Goal: Check status: Check status

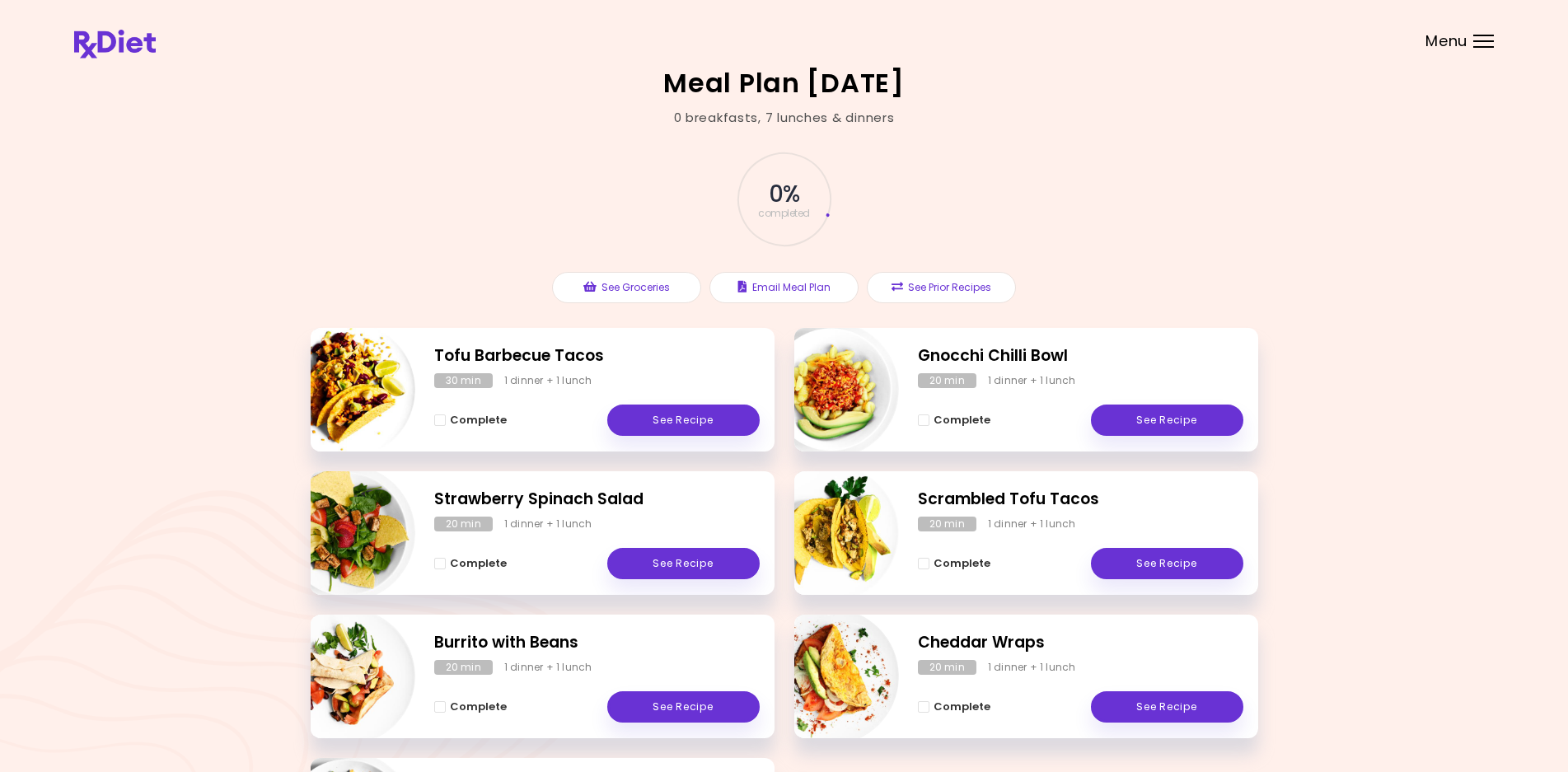
click at [1489, 41] on div at bounding box center [1484, 42] width 21 height 2
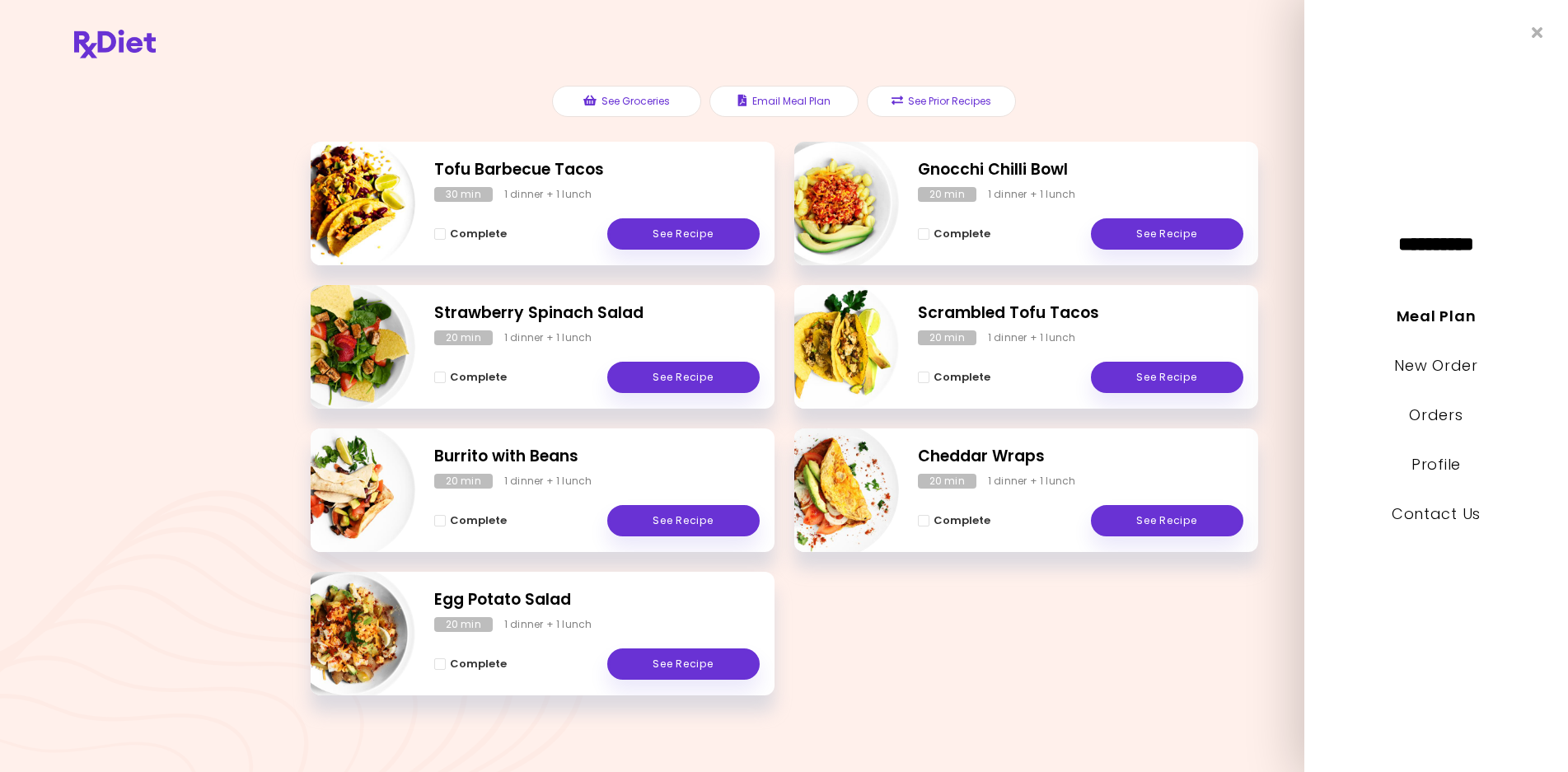
scroll to position [186, 0]
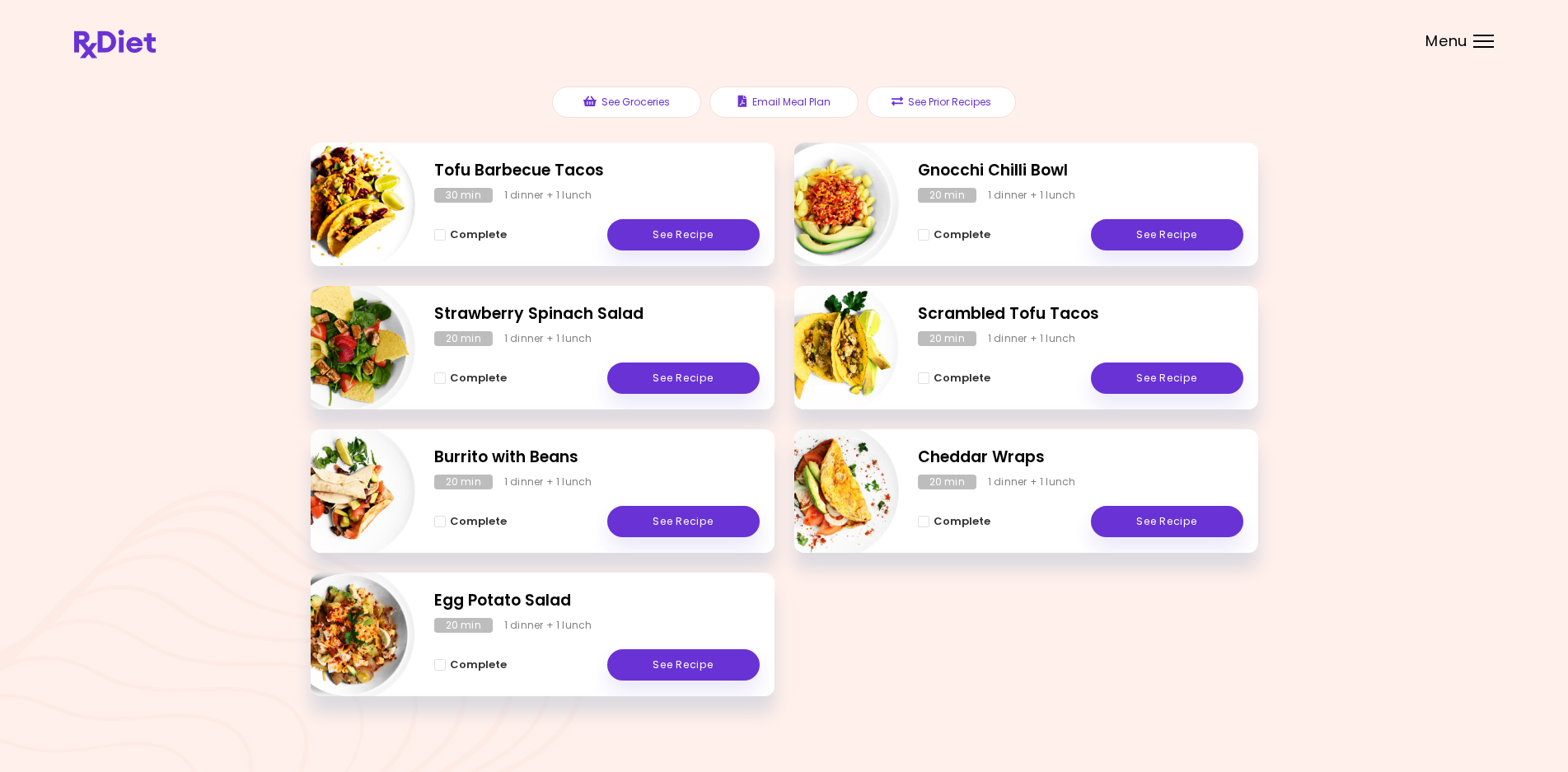
click at [929, 480] on div "20 min" at bounding box center [947, 482] width 59 height 15
click at [861, 482] on img "Info - Cheddar Wraps" at bounding box center [831, 491] width 136 height 136
select select "*"
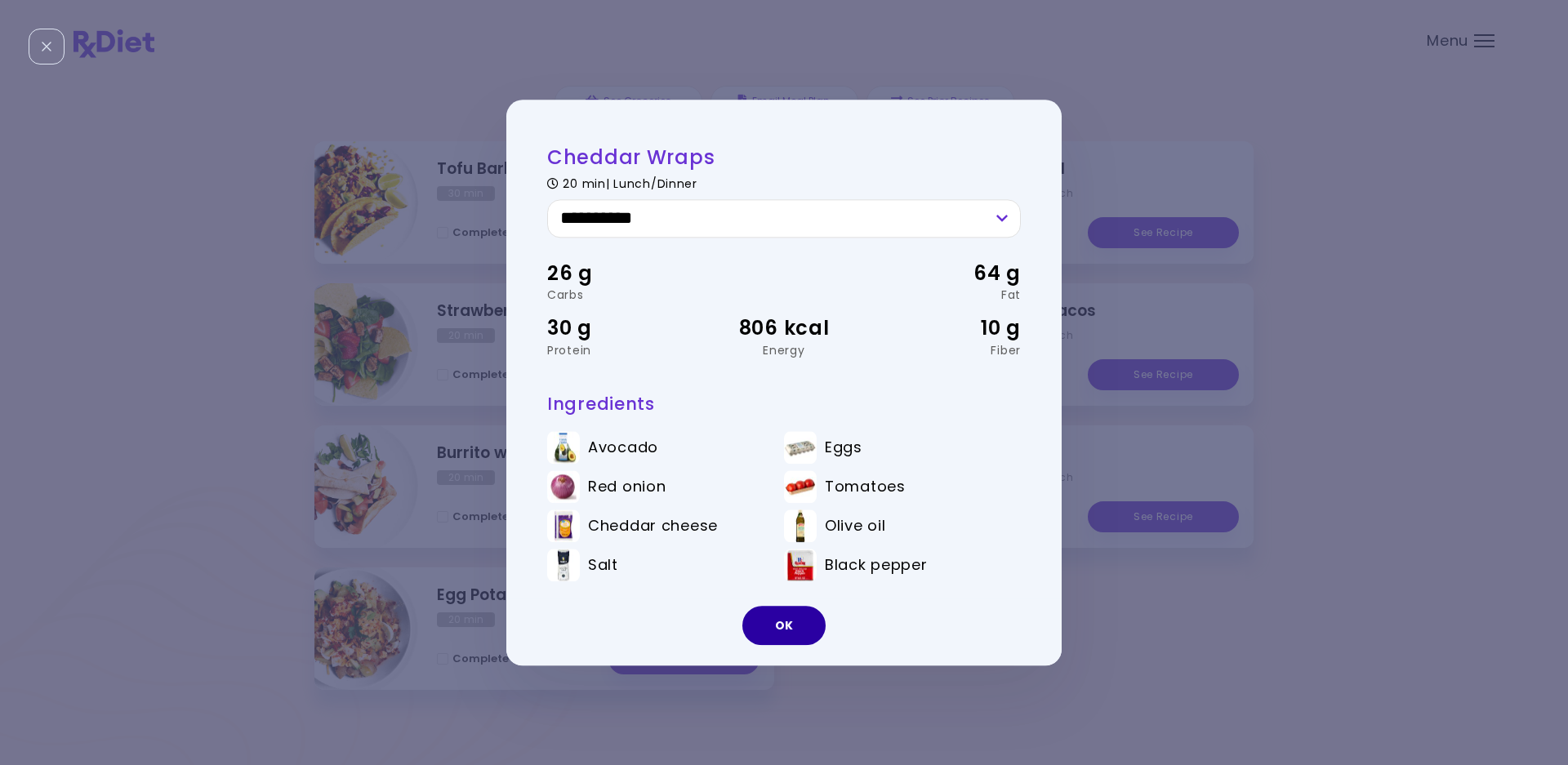
click at [764, 624] on button "OK" at bounding box center [784, 625] width 84 height 39
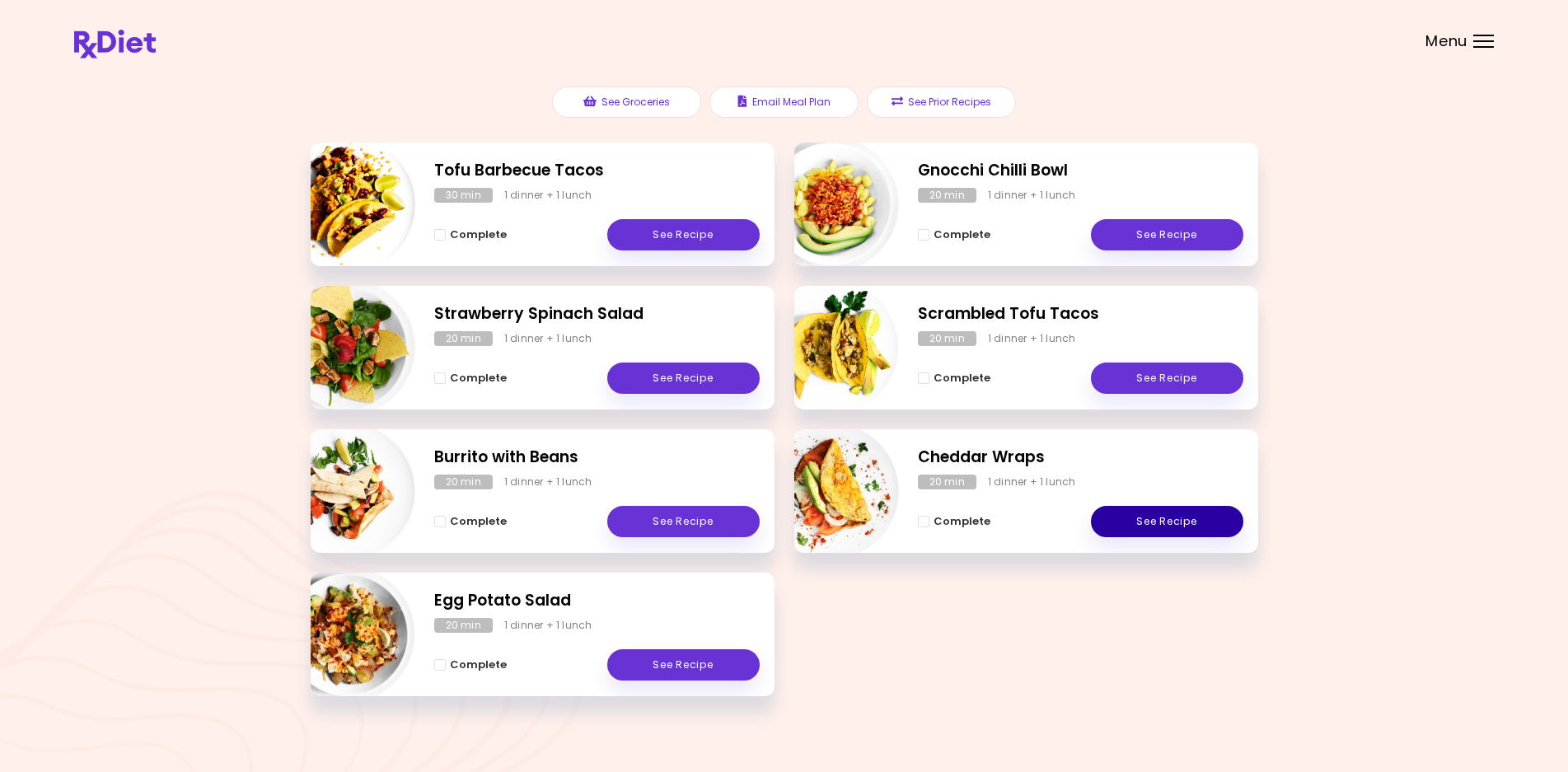
click at [1144, 520] on link "See Recipe" at bounding box center [1167, 521] width 153 height 31
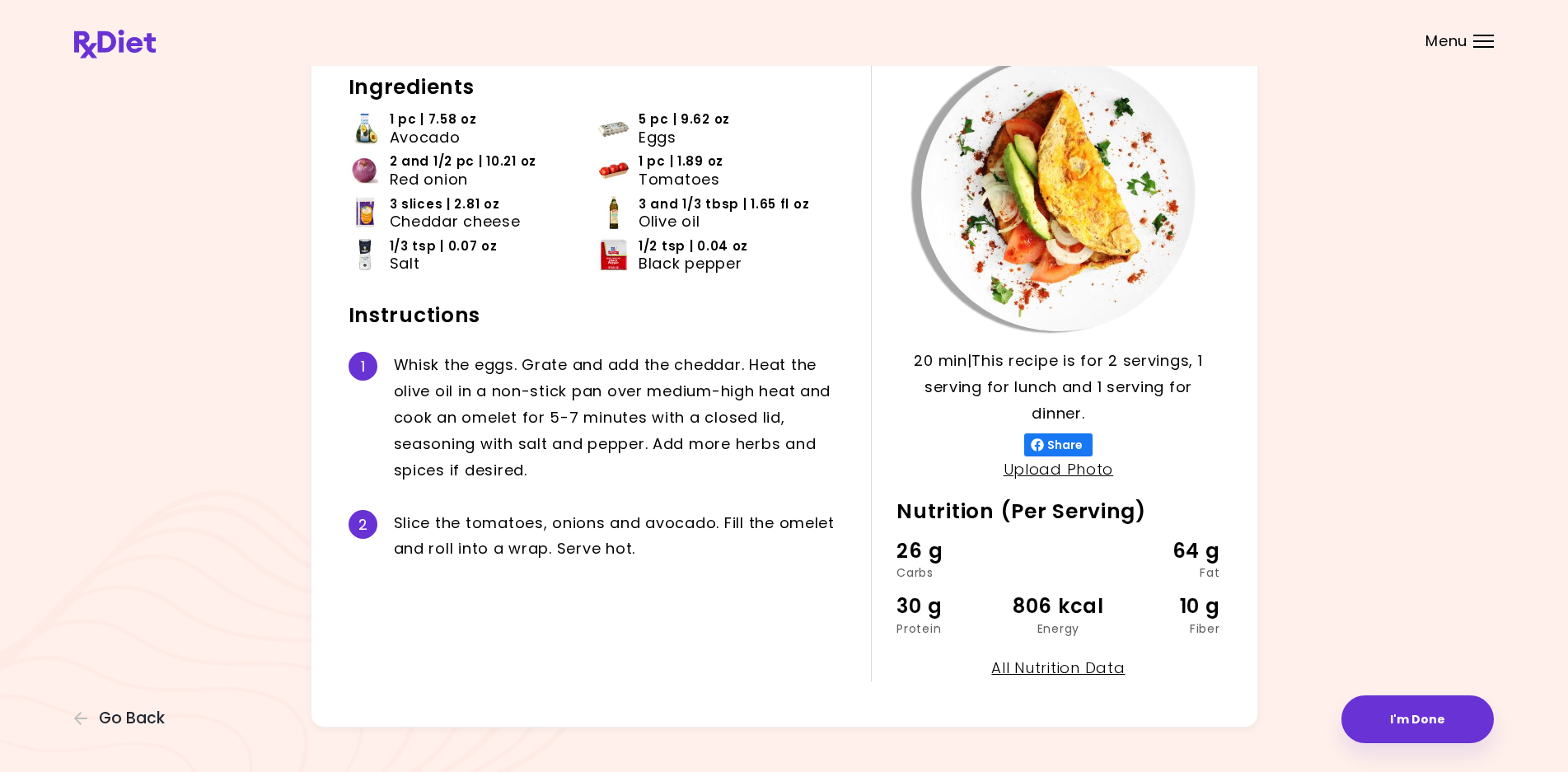
scroll to position [135, 0]
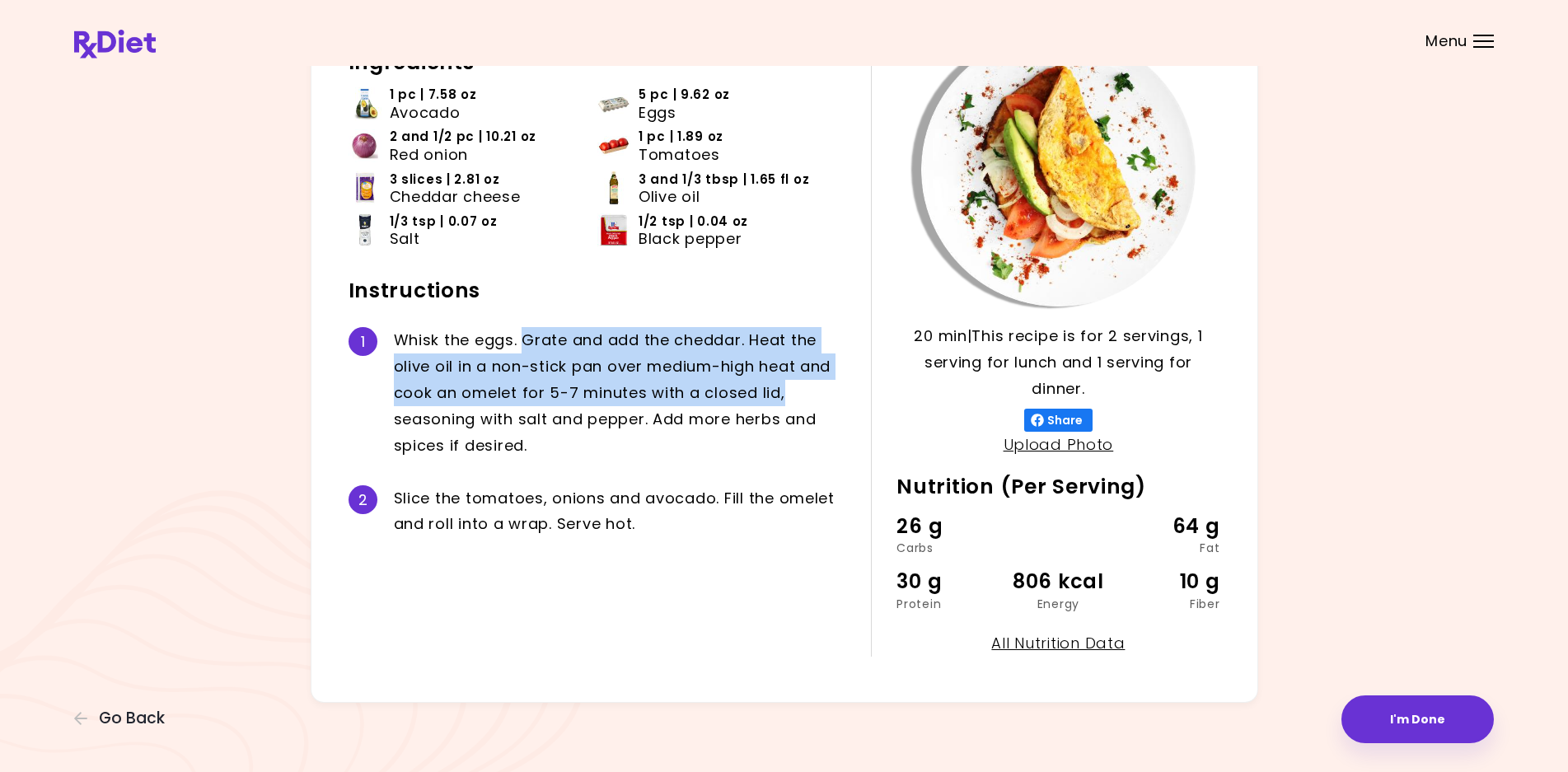
drag, startPoint x: 521, startPoint y: 345, endPoint x: 808, endPoint y: 384, distance: 289.6
click at [808, 384] on div "W h i s k t h e e g g s . G r a t e a n d a d d t h e c h e d d a r . H e a t t…" at bounding box center [621, 392] width 453 height 131
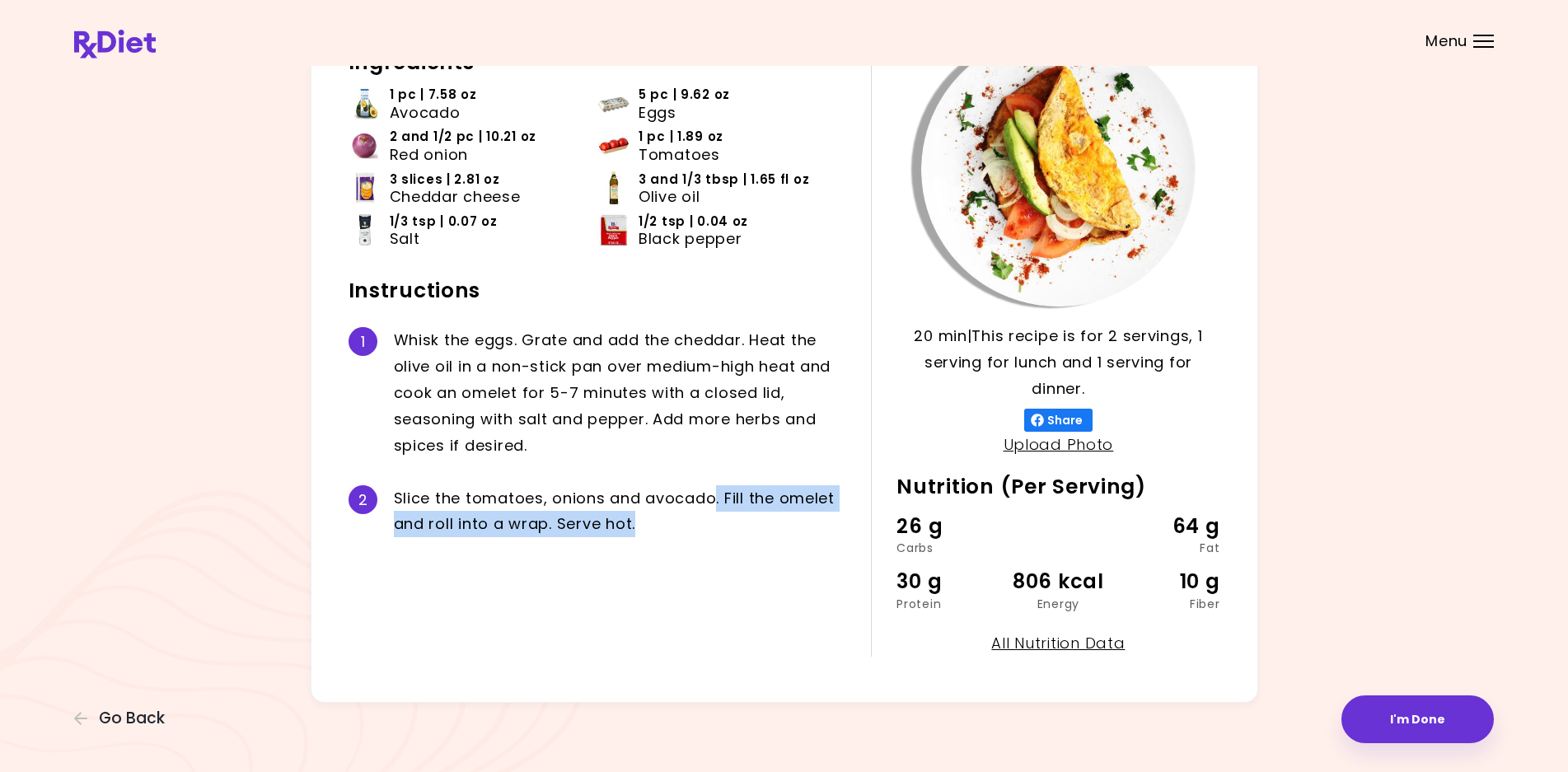
drag, startPoint x: 716, startPoint y: 497, endPoint x: 646, endPoint y: 518, distance: 73.1
click at [646, 518] on div "S l i c e t h e t o m a t o e s , o n i o n s a n d a v o c a d o . F i l l t h…" at bounding box center [621, 512] width 453 height 53
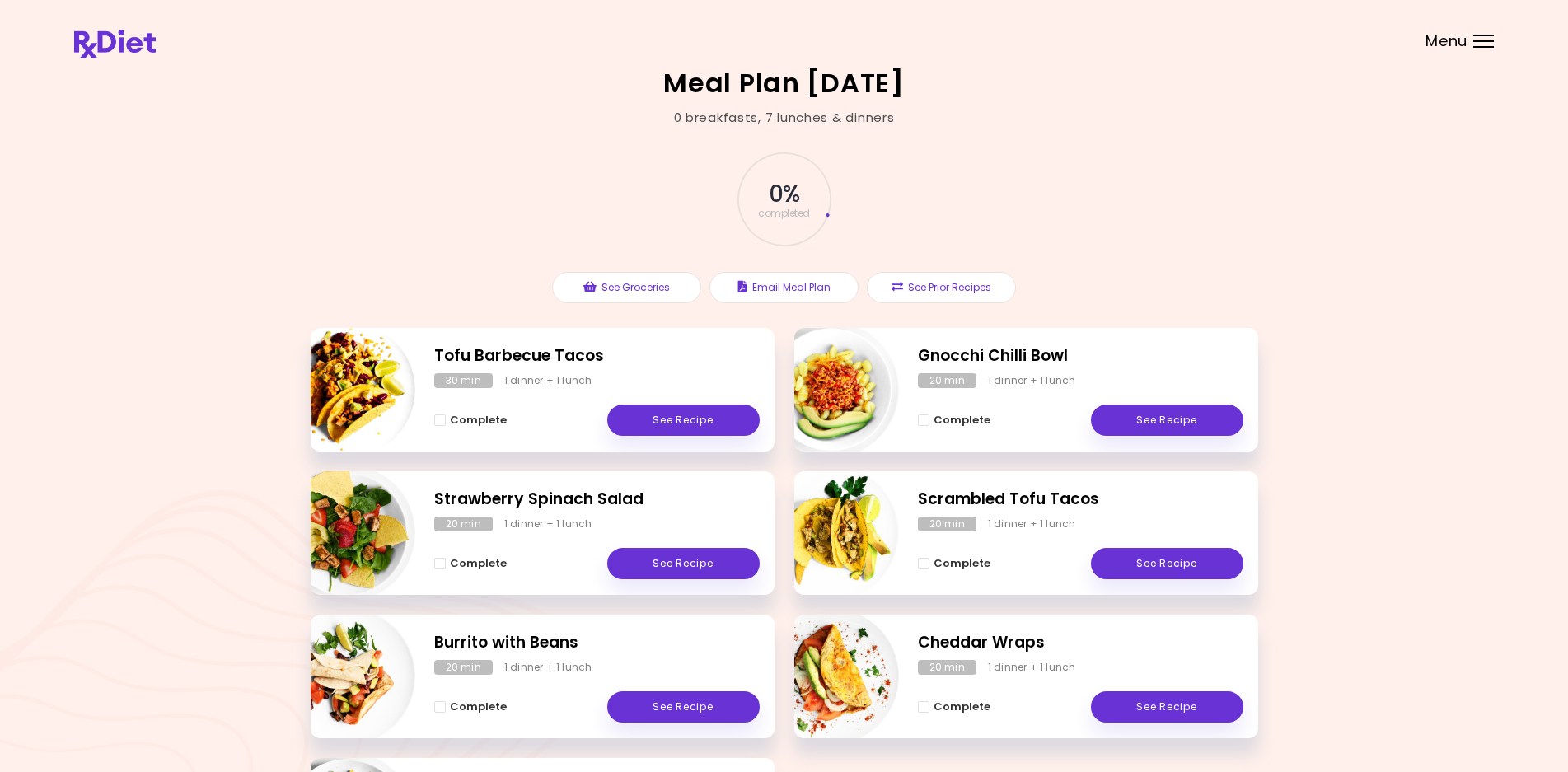
click at [1483, 37] on div "Menu" at bounding box center [1484, 42] width 21 height 13
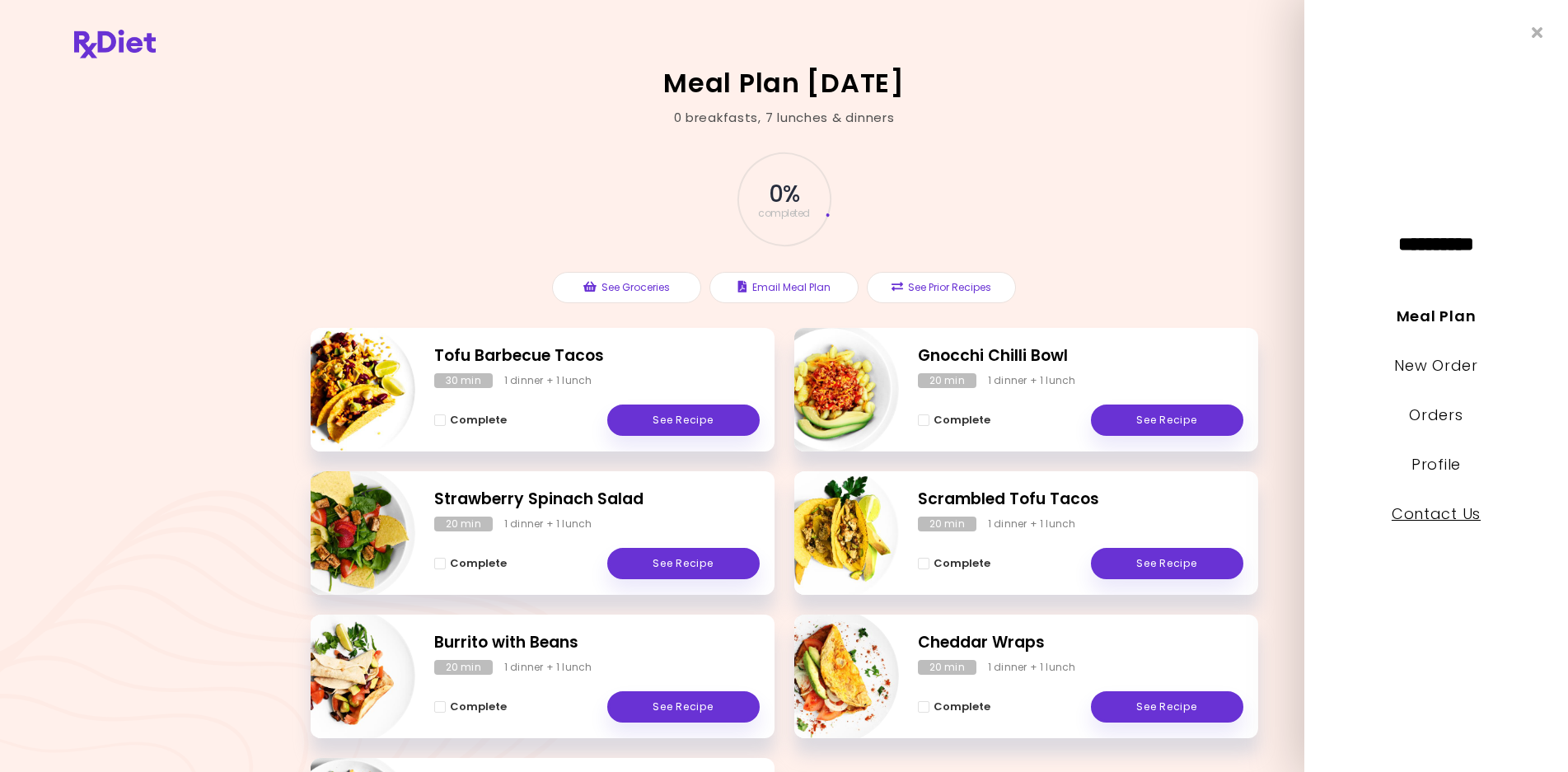
click at [1422, 521] on link "Contact Us" at bounding box center [1436, 514] width 89 height 21
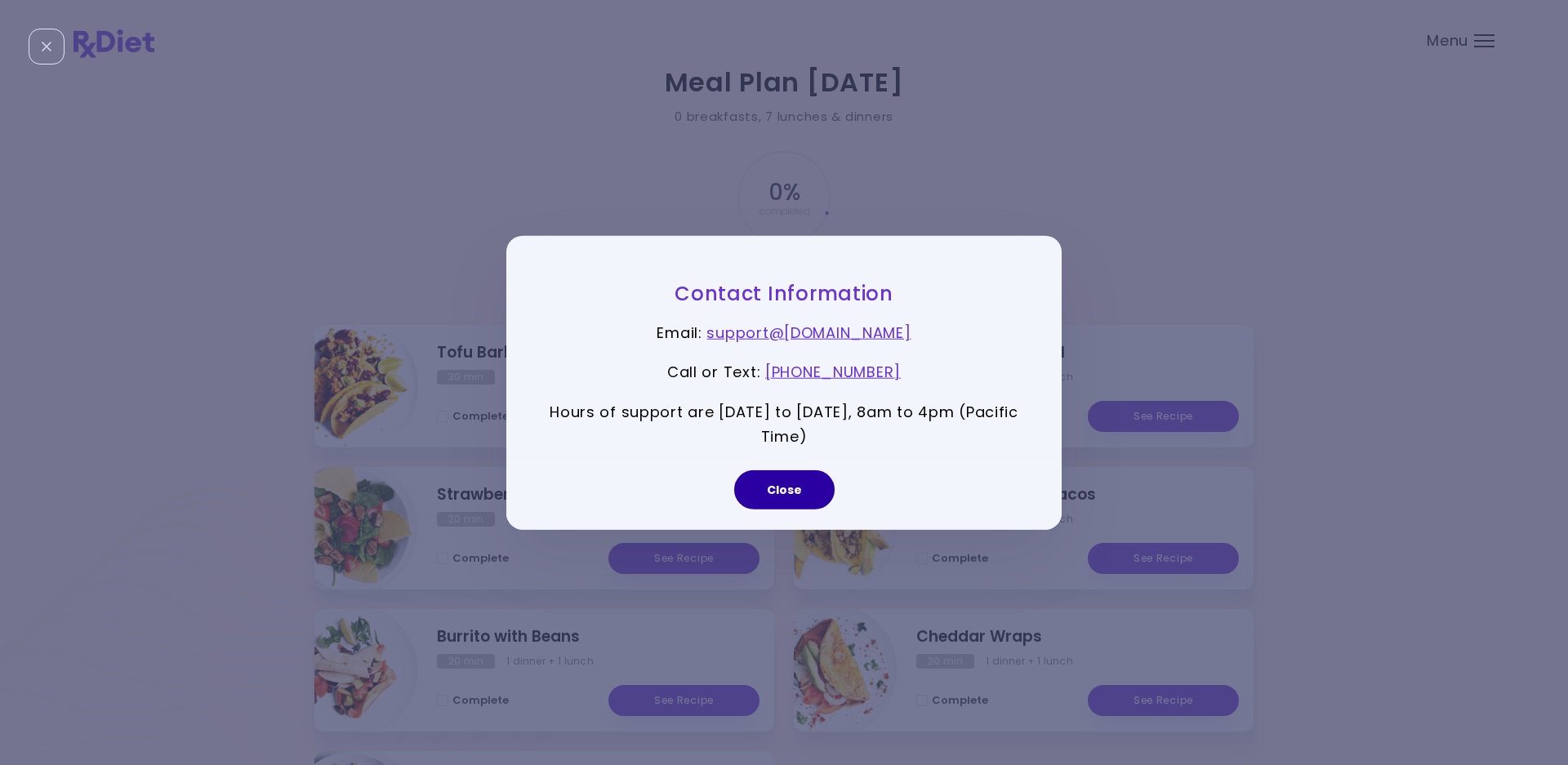
click at [757, 499] on button "Close" at bounding box center [784, 490] width 100 height 39
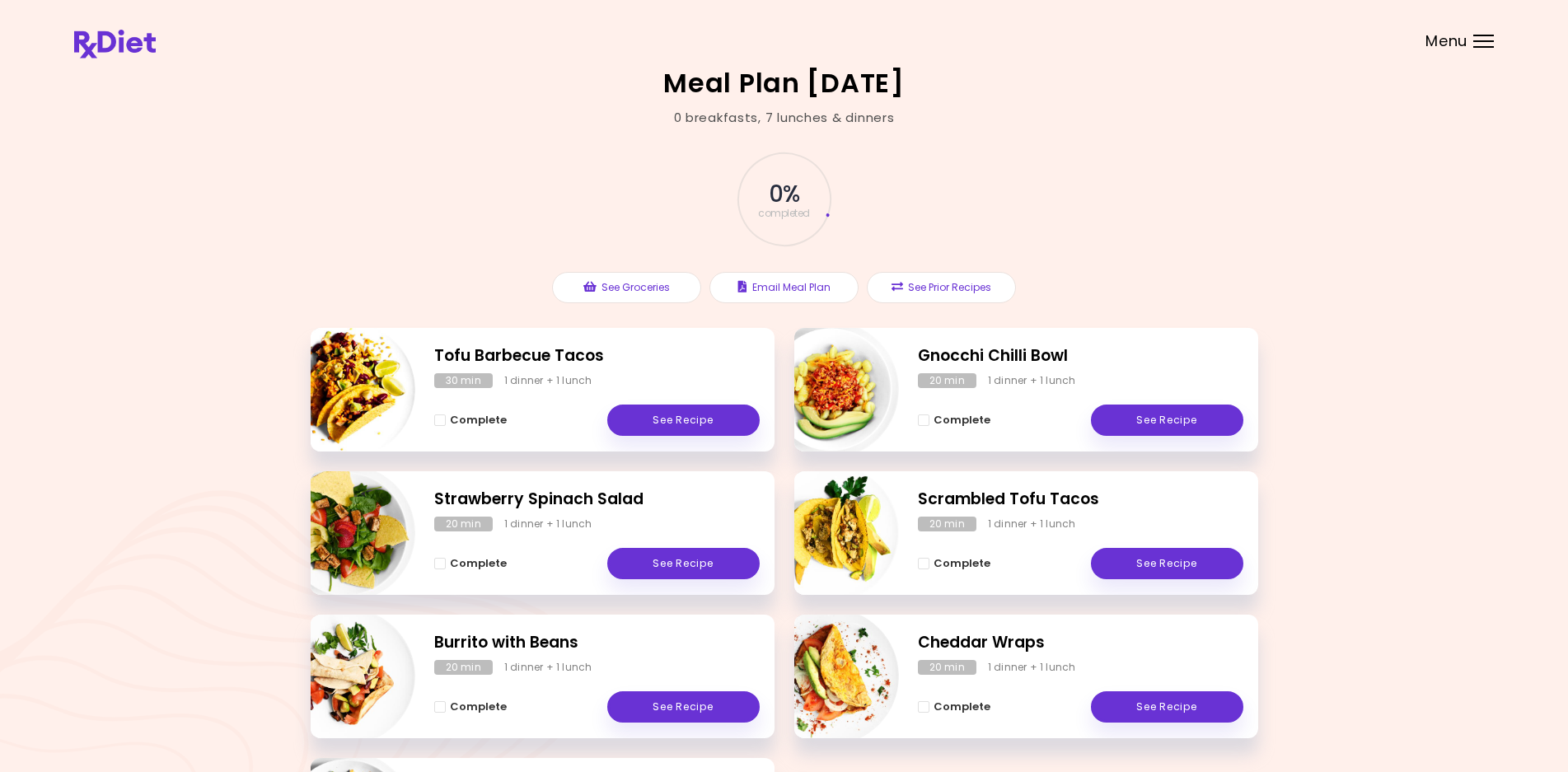
click at [1489, 42] on div "Menu" at bounding box center [1484, 42] width 21 height 13
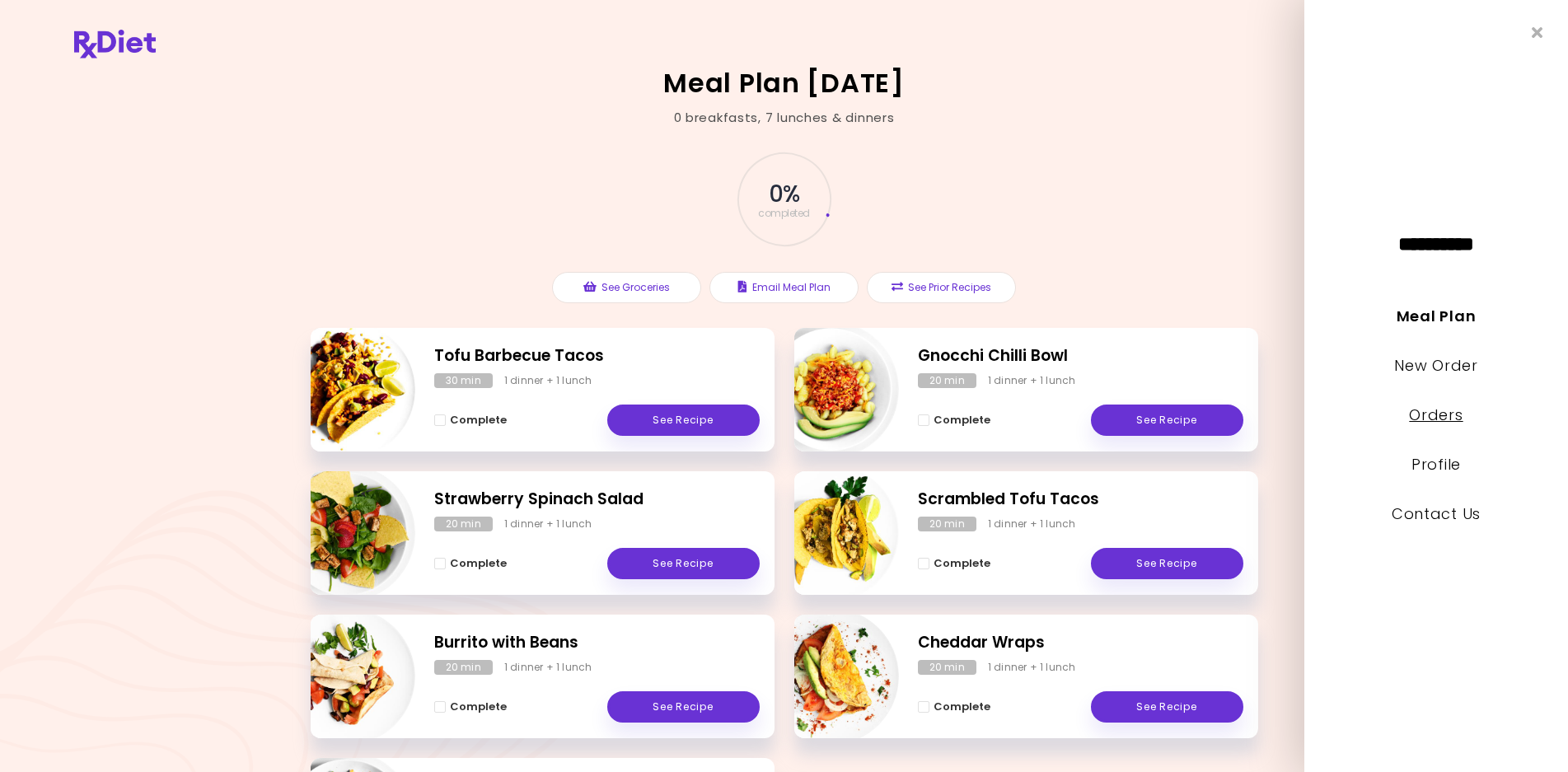
click at [1431, 414] on link "Orders" at bounding box center [1436, 415] width 54 height 21
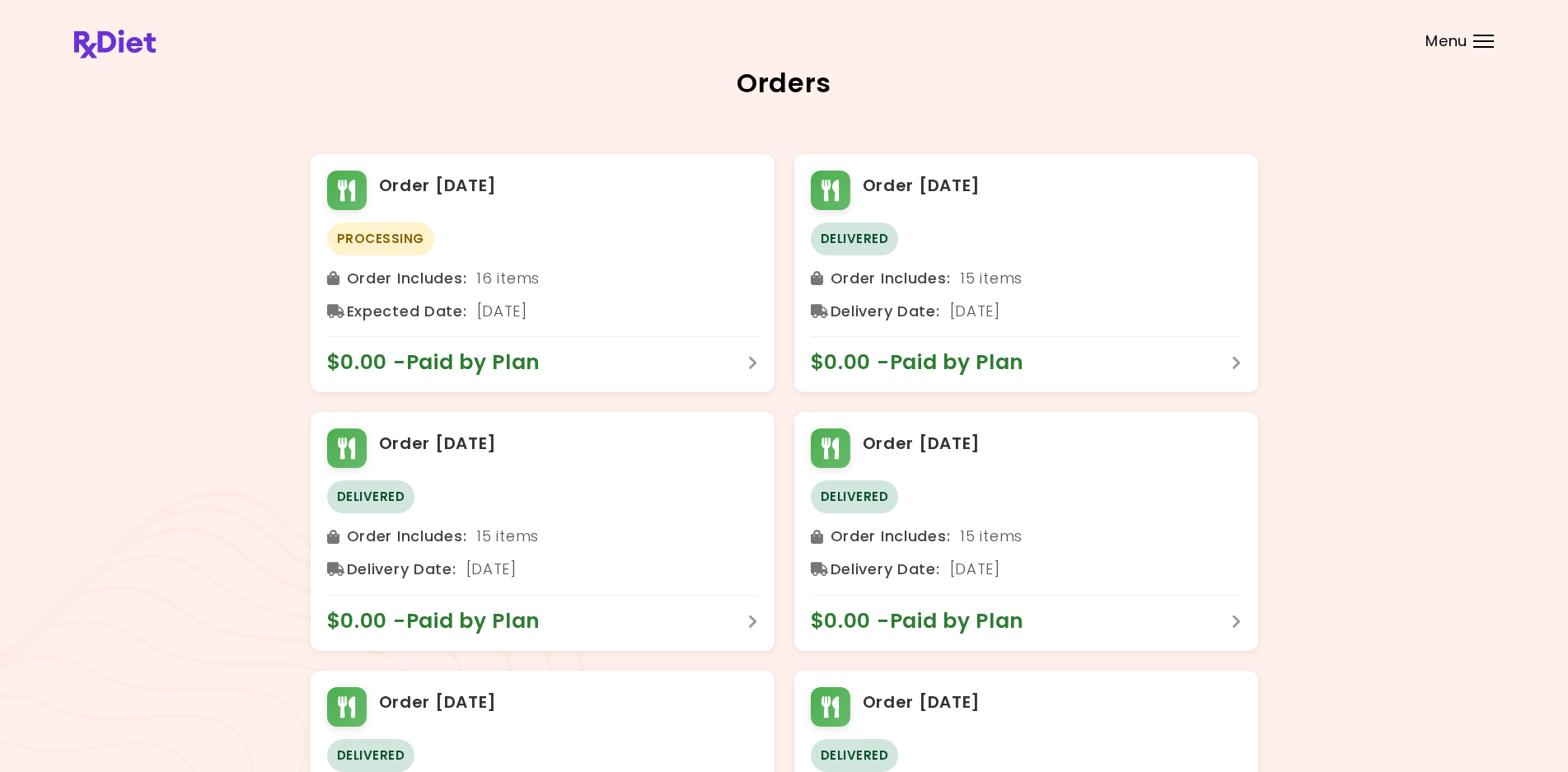
click at [1489, 44] on div "Menu" at bounding box center [1484, 42] width 21 height 13
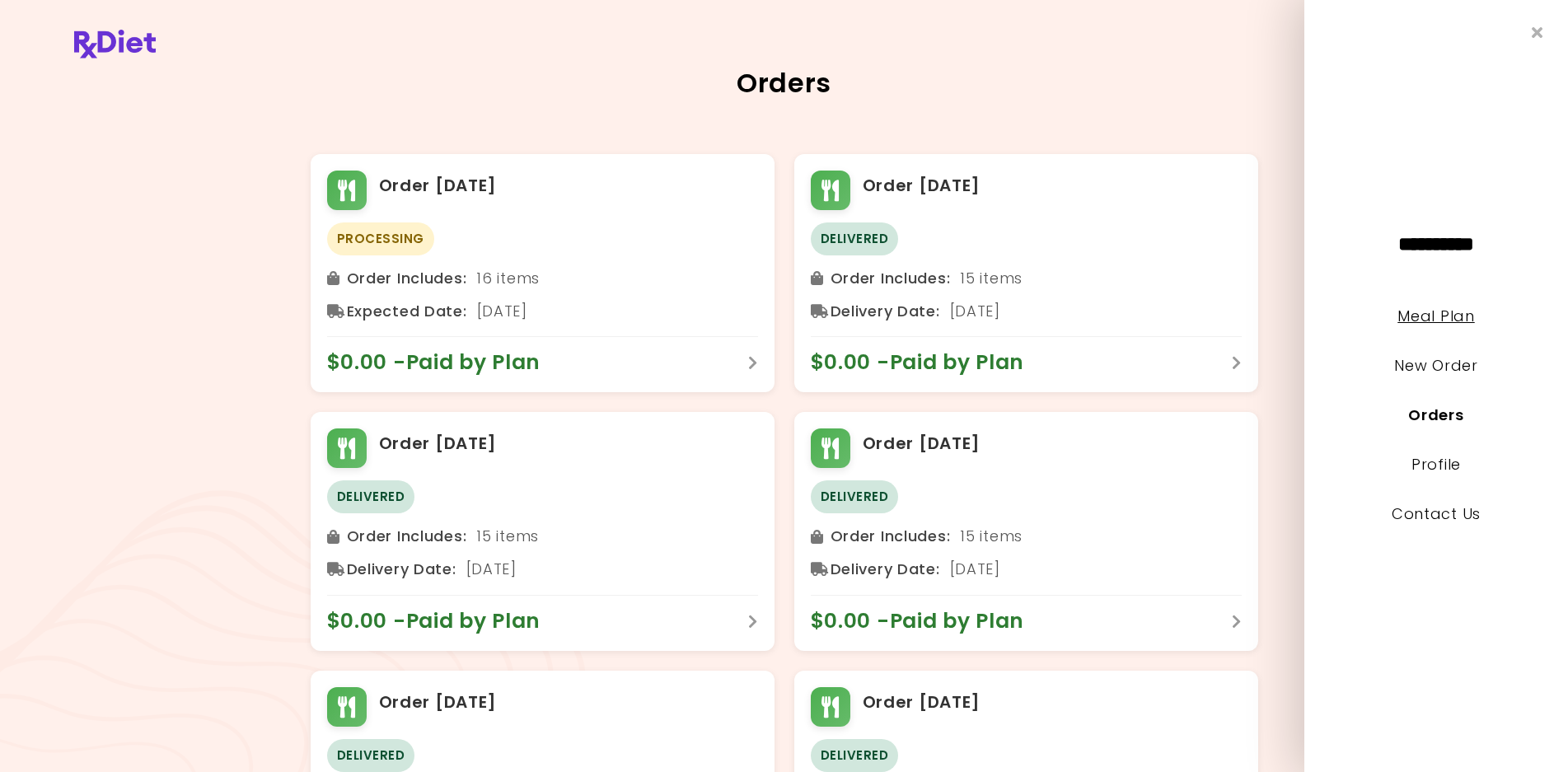
click at [1438, 324] on link "Meal Plan" at bounding box center [1435, 316] width 77 height 21
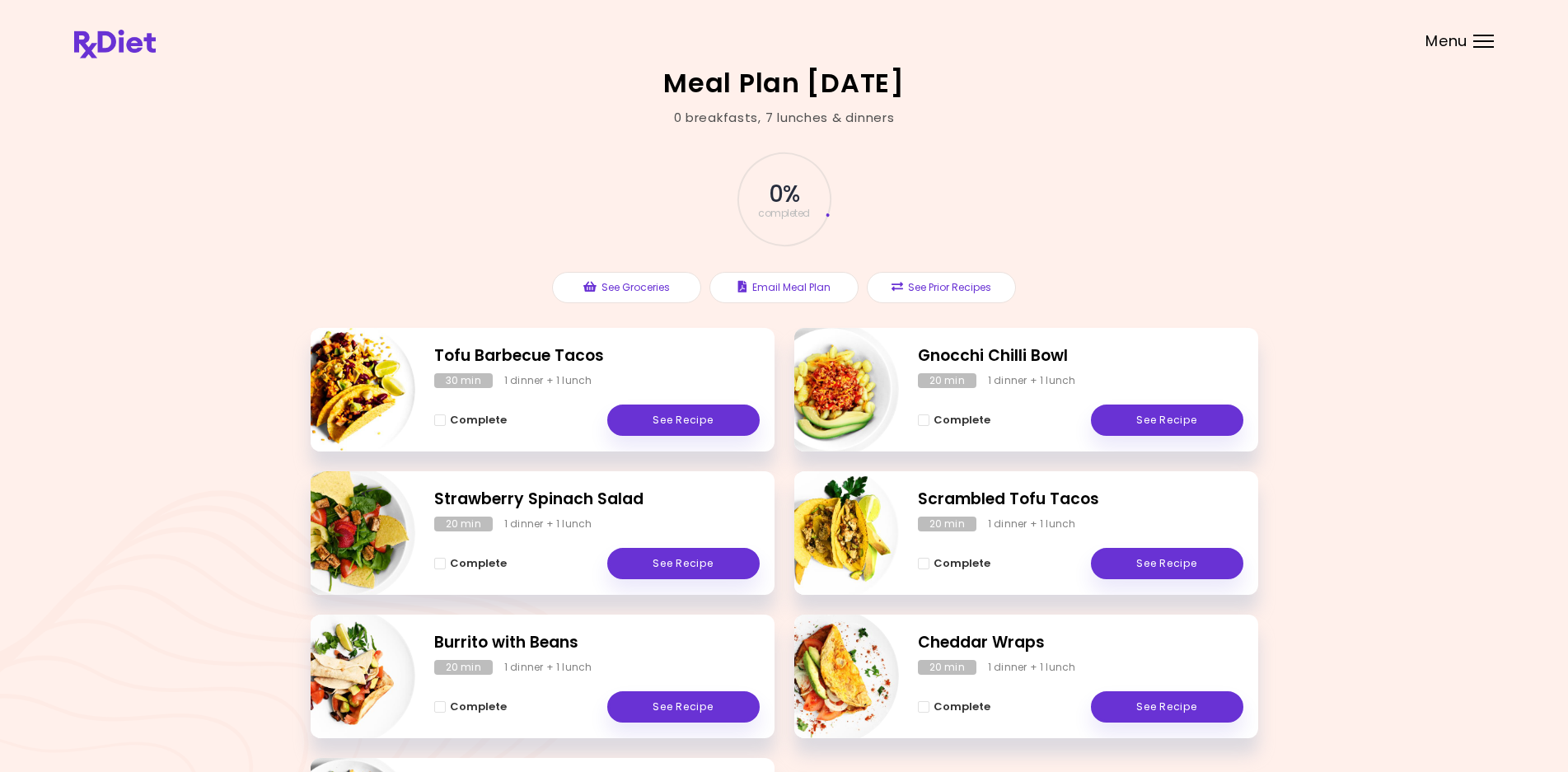
click at [1481, 43] on div "Menu" at bounding box center [1484, 42] width 21 height 13
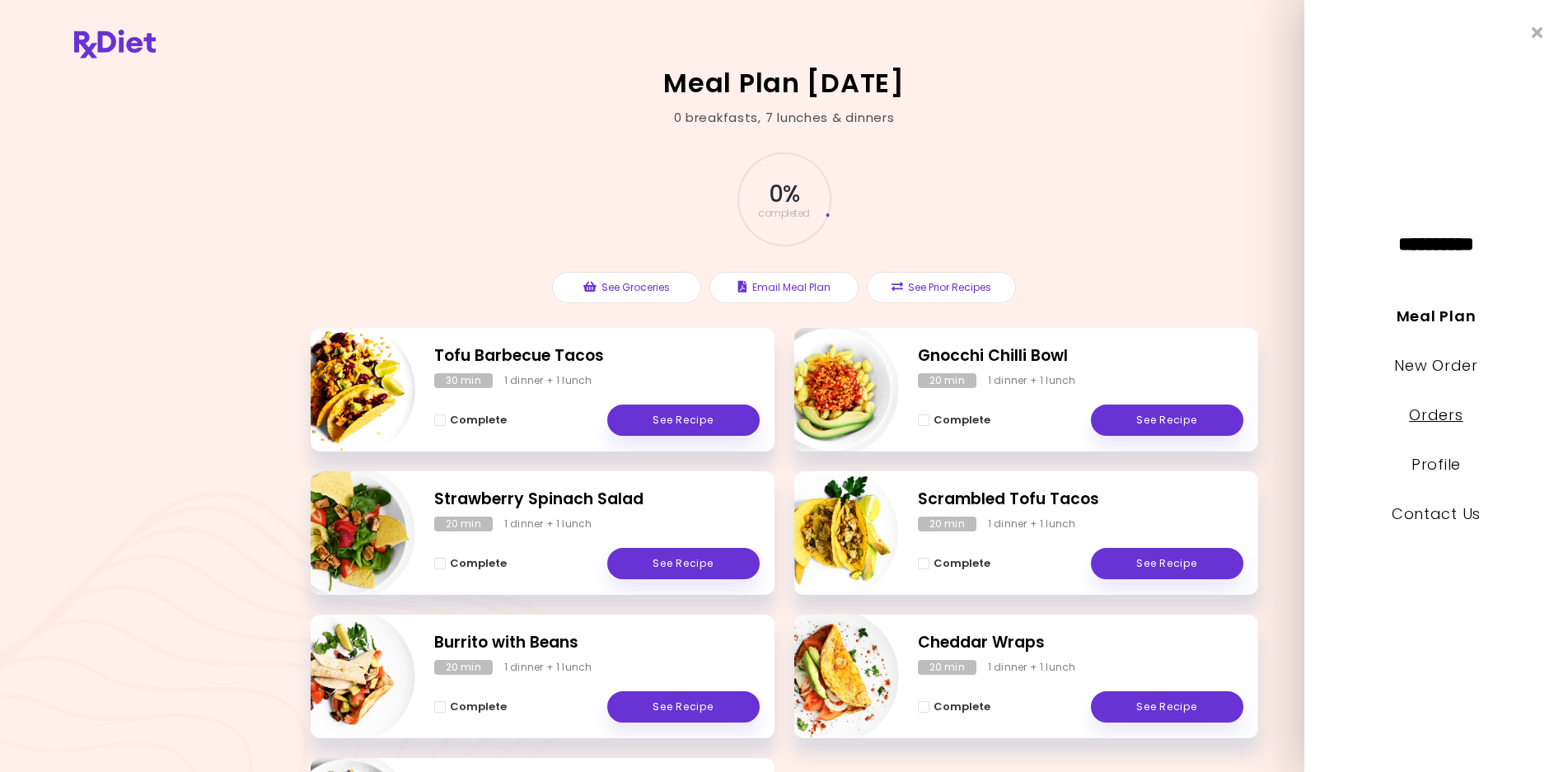
click at [1421, 419] on link "Orders" at bounding box center [1436, 415] width 54 height 21
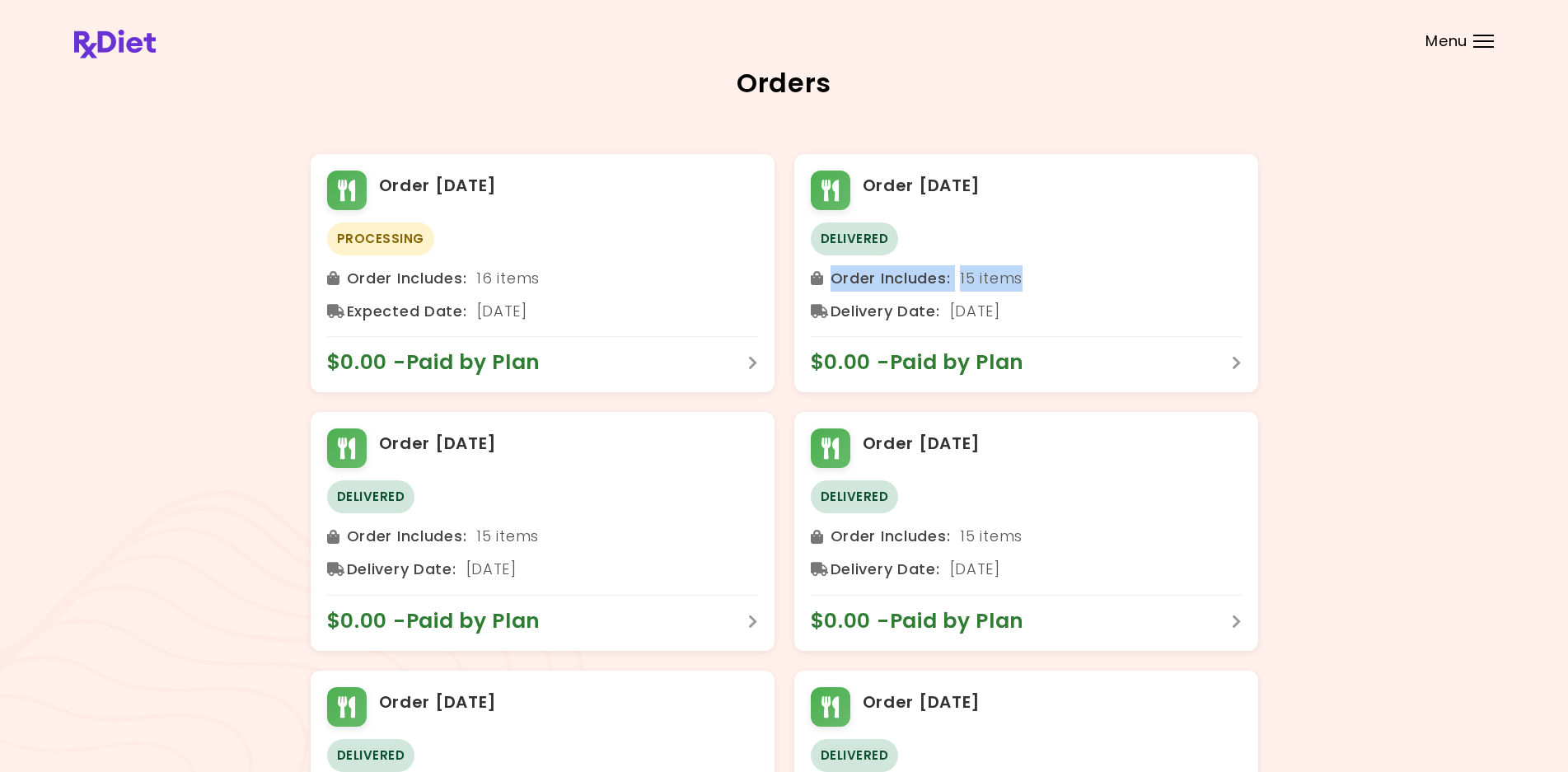
drag, startPoint x: 1568, startPoint y: 295, endPoint x: 1559, endPoint y: 233, distance: 62.6
click at [1559, 233] on div "Orders Order [DATE] Processing Order Includes : 16 items Expected Date : [DATE]…" at bounding box center [784, 619] width 1568 height 1238
click at [1480, 43] on div "Menu" at bounding box center [1484, 42] width 21 height 13
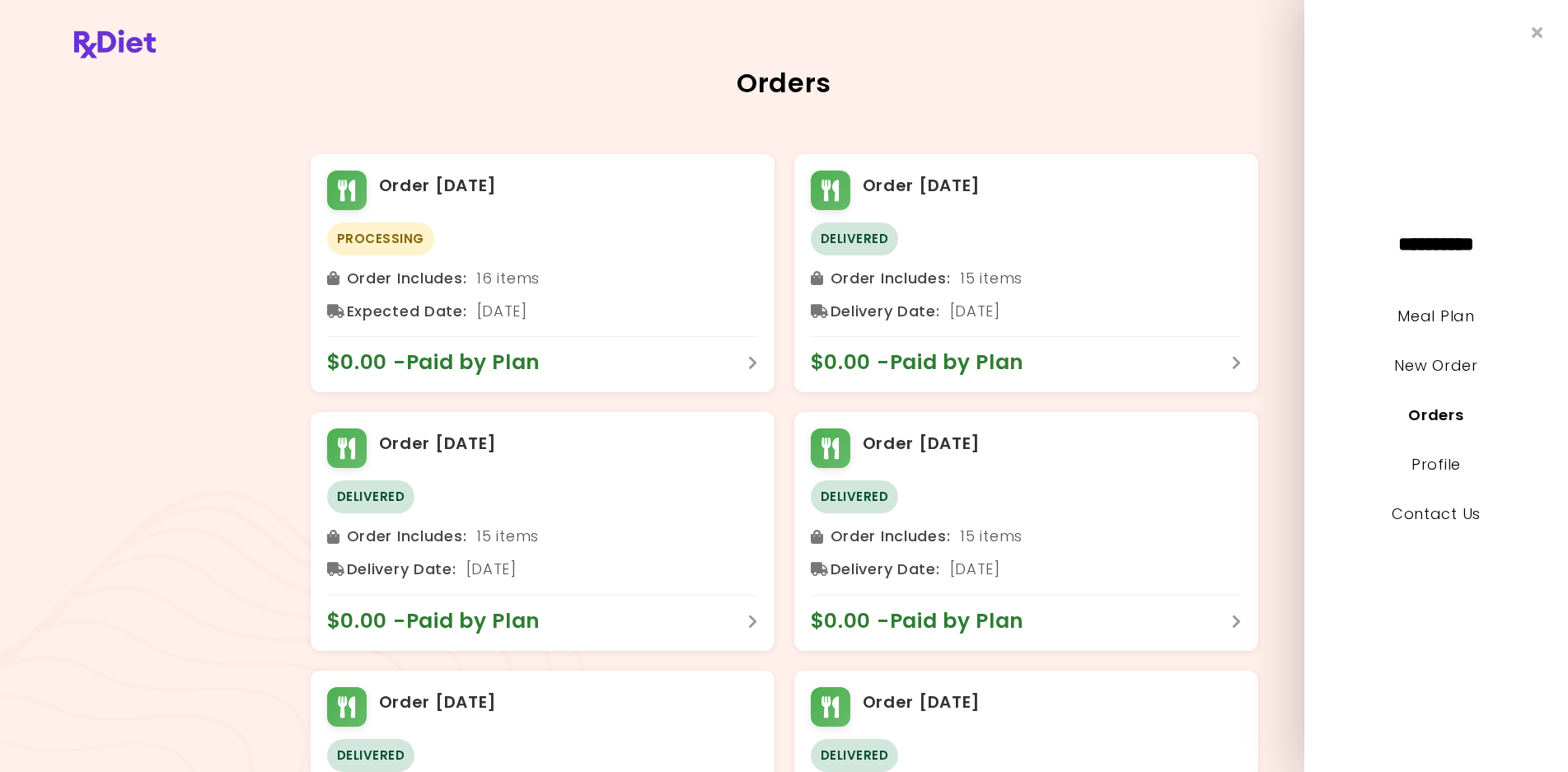
click at [1454, 330] on li "Meal Plan" at bounding box center [1436, 328] width 263 height 49
click at [1462, 315] on link "Meal Plan" at bounding box center [1435, 316] width 77 height 21
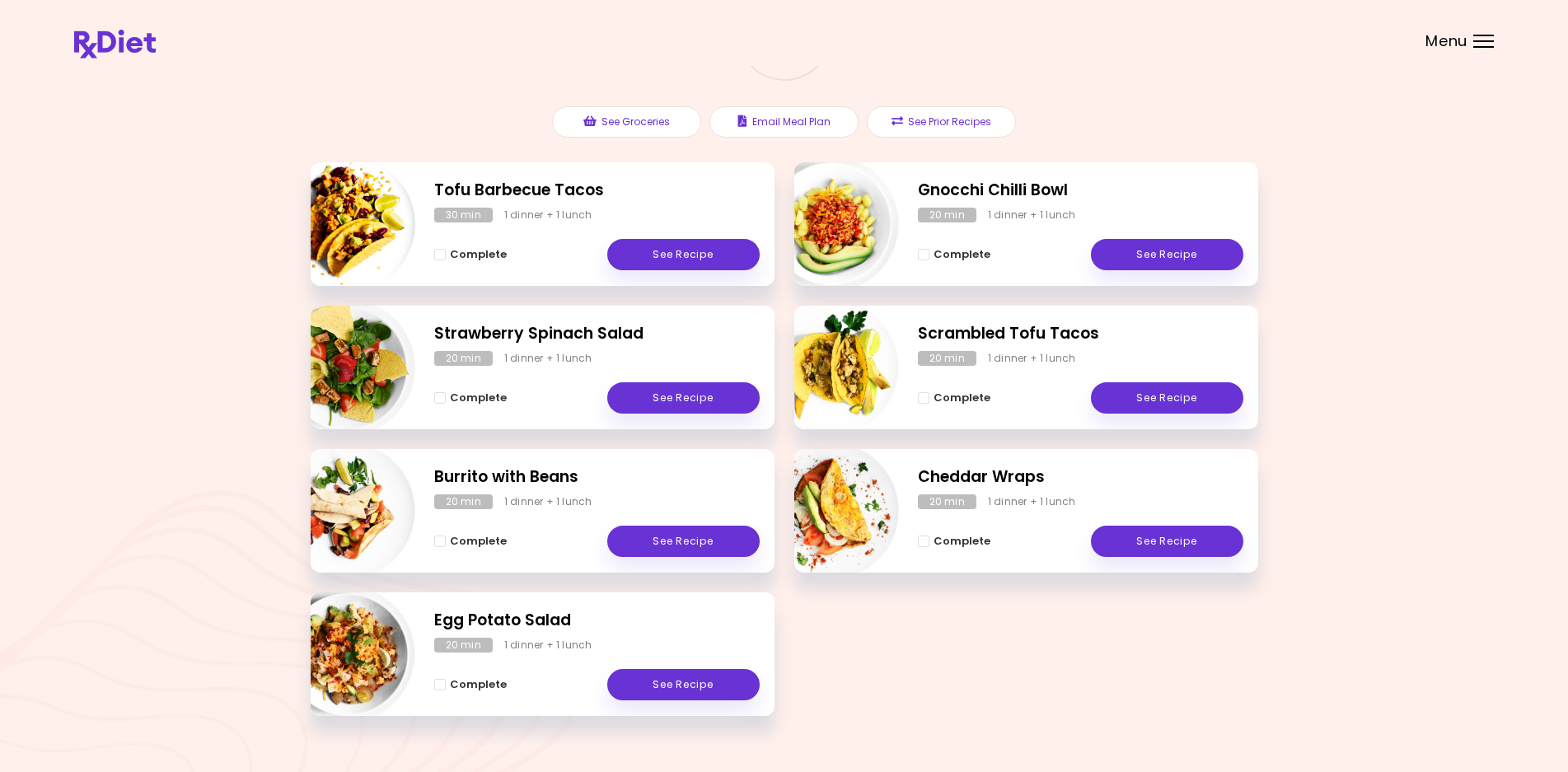
scroll to position [200, 0]
